Goal: Task Accomplishment & Management: Use online tool/utility

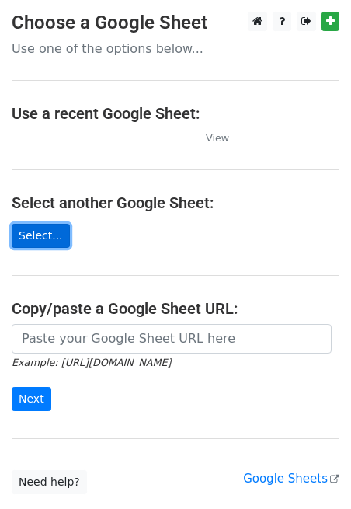
click at [43, 237] on link "Select..." at bounding box center [41, 236] width 58 height 24
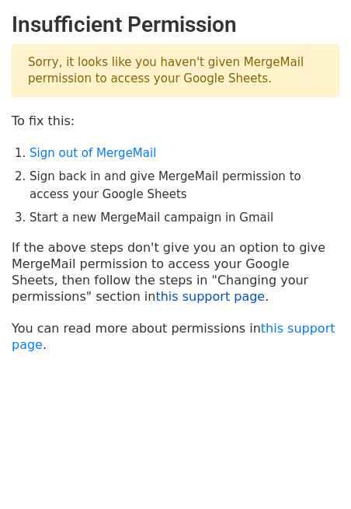
click at [155, 296] on link "this support page" at bounding box center [209, 296] width 109 height 15
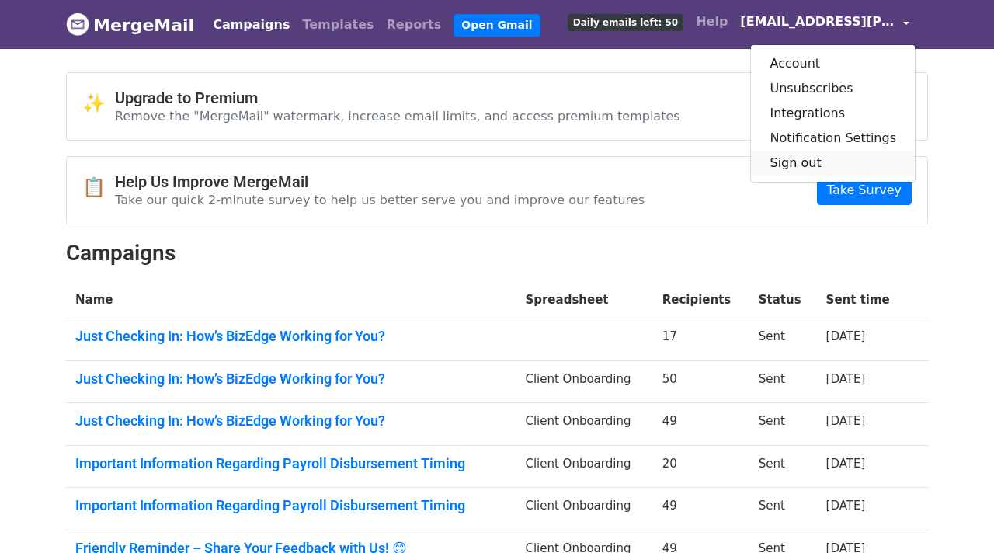
click at [801, 156] on link "Sign out" at bounding box center [833, 163] width 164 height 25
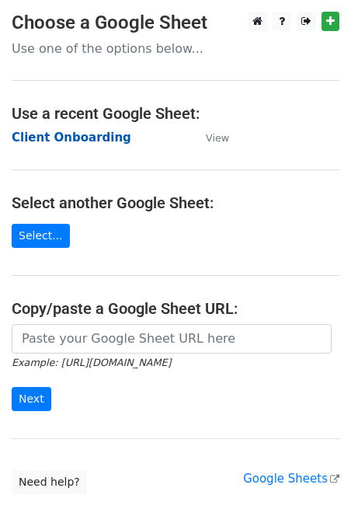
click at [66, 137] on strong "Client Onboarding" at bounding box center [72, 137] width 120 height 14
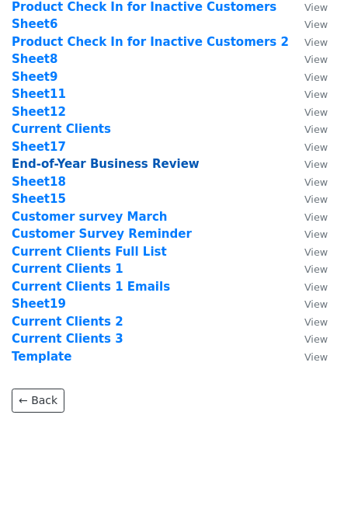
scroll to position [185, 0]
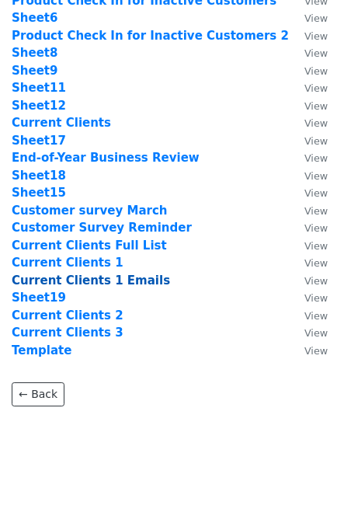
click at [102, 278] on strong "Current Clients 1 Emails" at bounding box center [91, 280] width 158 height 14
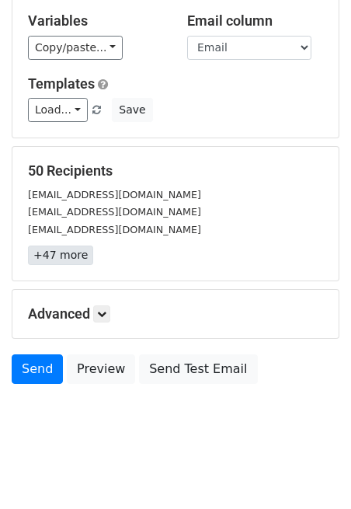
scroll to position [95, 0]
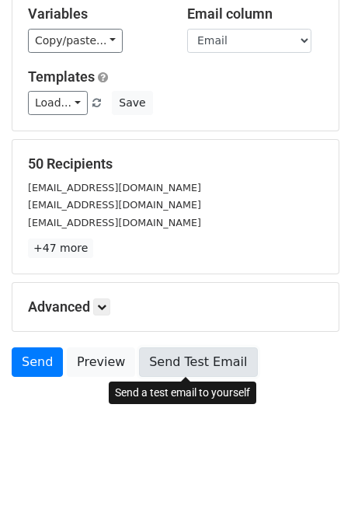
click at [154, 360] on link "Send Test Email" at bounding box center [198, 362] width 118 height 30
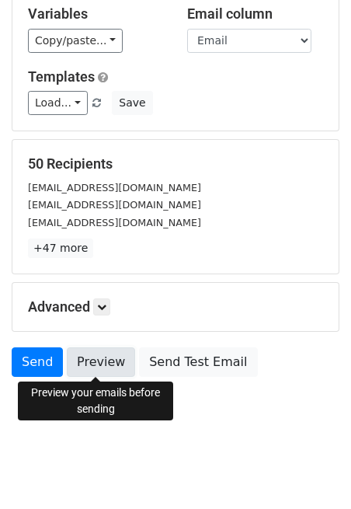
click at [110, 366] on link "Preview" at bounding box center [101, 362] width 68 height 30
click at [106, 358] on link "Preview" at bounding box center [101, 362] width 68 height 30
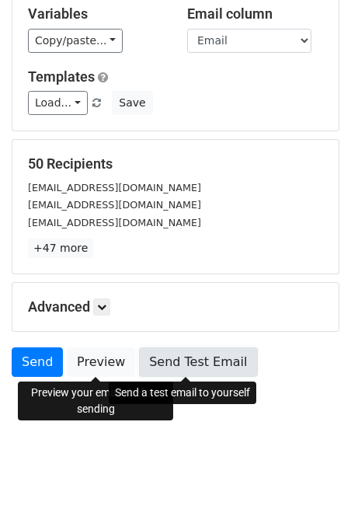
click at [176, 366] on link "Send Test Email" at bounding box center [198, 362] width 118 height 30
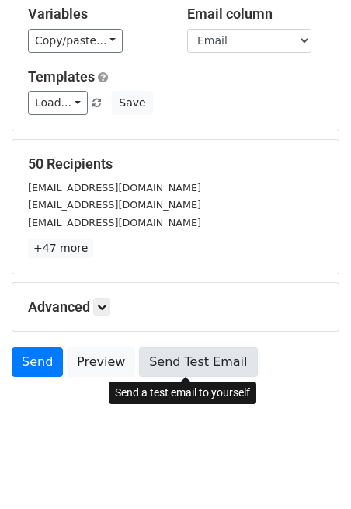
click at [181, 362] on link "Send Test Email" at bounding box center [198, 362] width 118 height 30
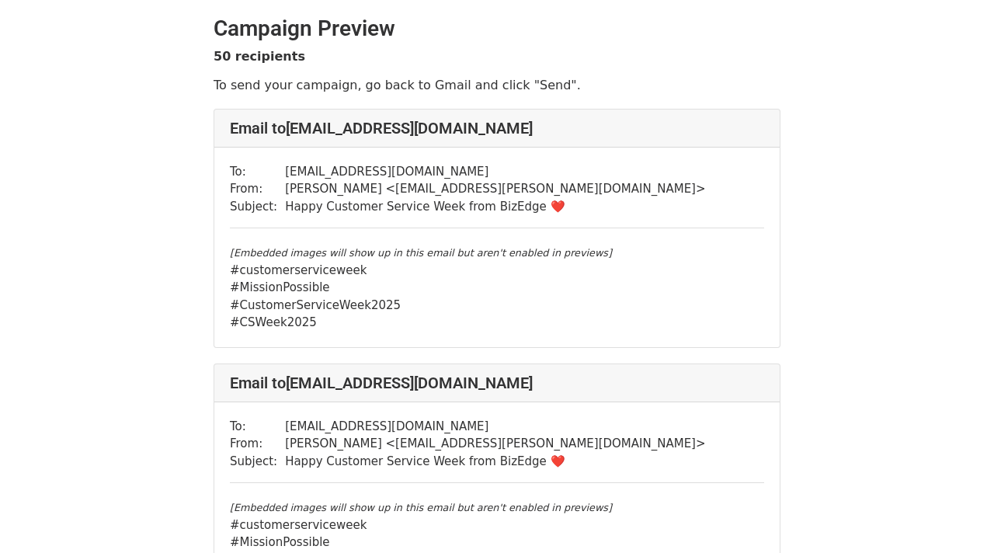
click at [316, 175] on td "[EMAIL_ADDRESS][DOMAIN_NAME]" at bounding box center [495, 172] width 420 height 18
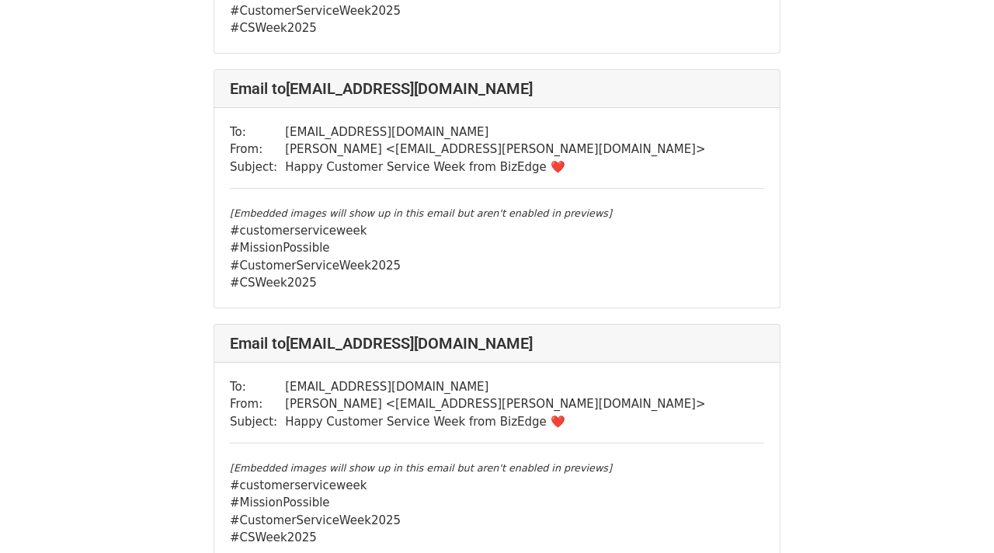
scroll to position [934, 0]
